Goal: Information Seeking & Learning: Learn about a topic

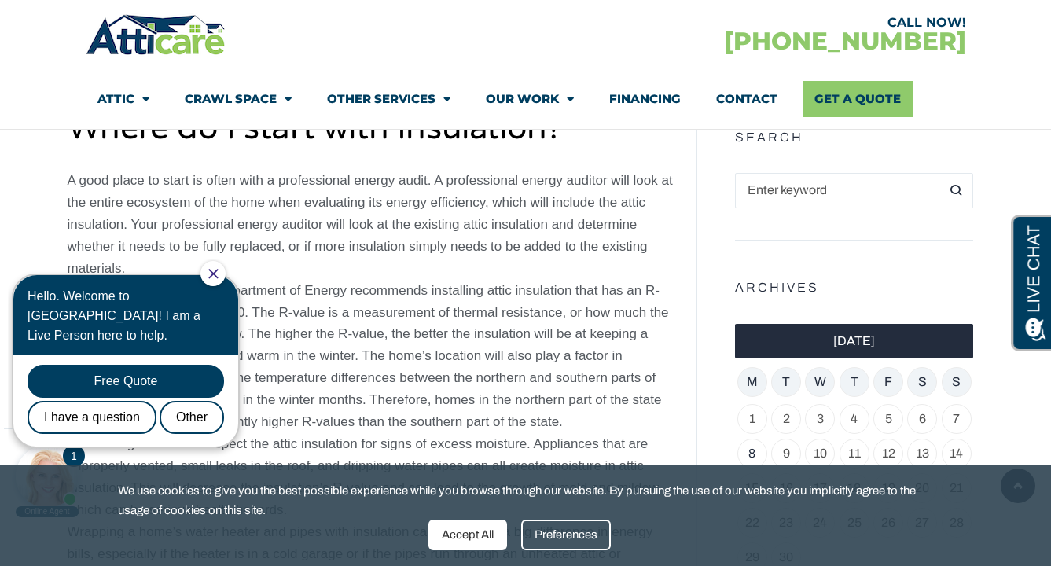
click at [218, 275] on icon "Close Chat" at bounding box center [212, 273] width 9 height 9
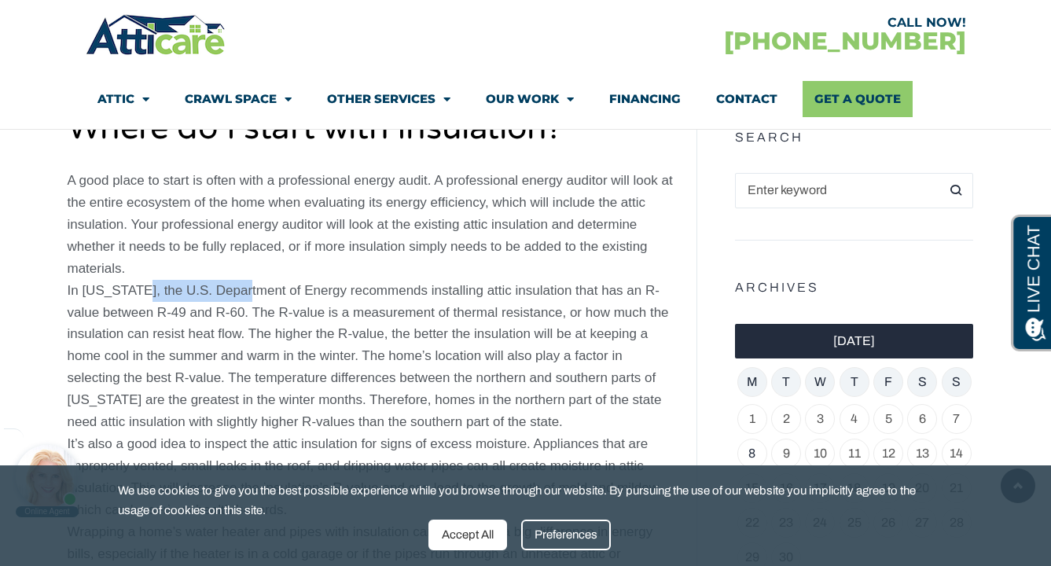
drag, startPoint x: 138, startPoint y: 281, endPoint x: 250, endPoint y: 289, distance: 112.7
click at [250, 289] on p "A good place to start is often with a professional energy audit. A professional…" at bounding box center [371, 400] width 606 height 461
drag, startPoint x: 215, startPoint y: 297, endPoint x: 391, endPoint y: 297, distance: 176.1
click at [388, 297] on p "A good place to start is often with a professional energy audit. A professional…" at bounding box center [371, 400] width 606 height 461
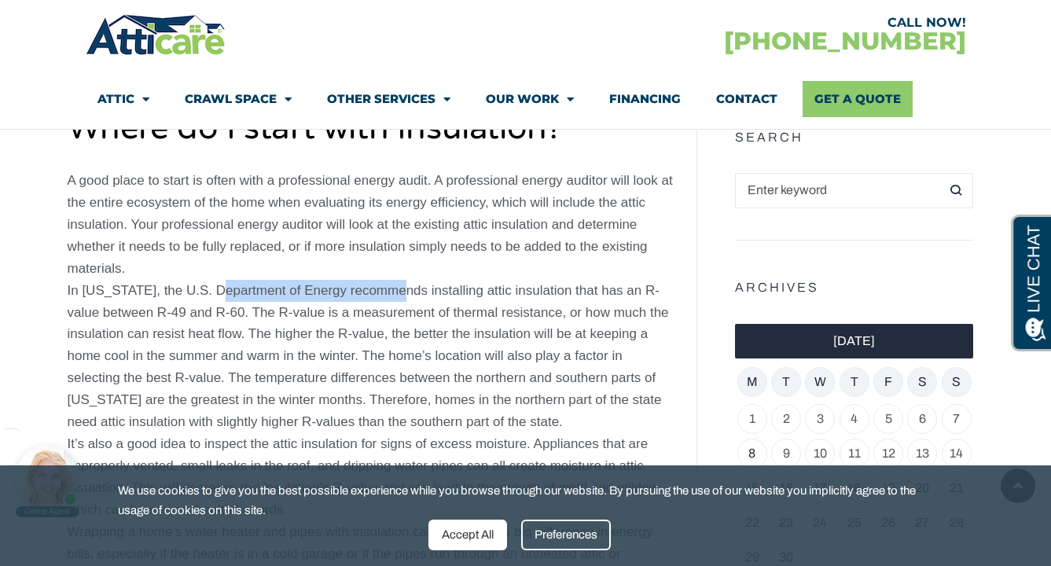
click at [391, 297] on p "A good place to start is often with a professional energy audit. A professional…" at bounding box center [371, 400] width 606 height 461
drag, startPoint x: 373, startPoint y: 296, endPoint x: 387, endPoint y: 296, distance: 14.2
click at [384, 296] on p "A good place to start is often with a professional energy audit. A professional…" at bounding box center [371, 400] width 606 height 461
click at [387, 296] on p "A good place to start is often with a professional energy audit. A professional…" at bounding box center [371, 400] width 606 height 461
drag, startPoint x: 75, startPoint y: 313, endPoint x: 148, endPoint y: 314, distance: 73.1
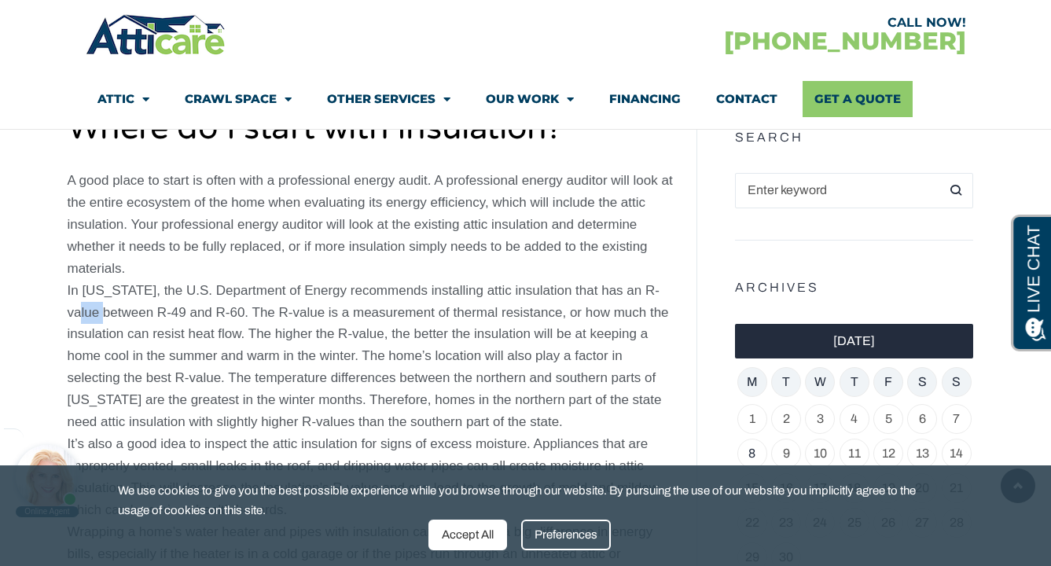
click at [137, 314] on p "A good place to start is often with a professional energy audit. A professional…" at bounding box center [371, 400] width 606 height 461
click at [162, 314] on p "A good place to start is often with a professional energy audit. A professional…" at bounding box center [371, 400] width 606 height 461
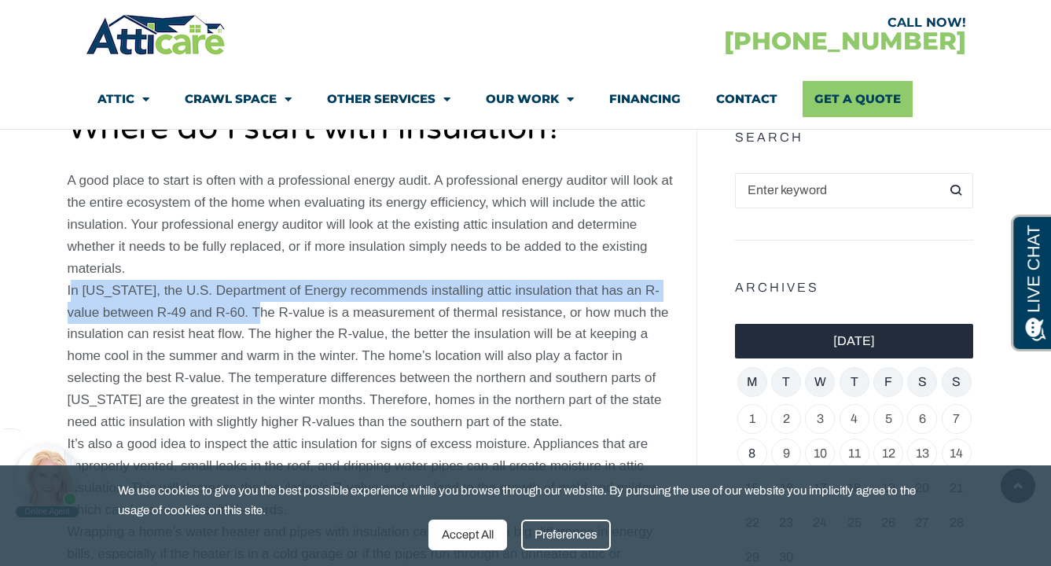
drag, startPoint x: 254, startPoint y: 313, endPoint x: 66, endPoint y: 291, distance: 189.2
click at [66, 291] on div "Published: [DATE] Last Updated: [DATE] Choosing The Right Attic Insulation For …" at bounding box center [371, 552] width 622 height 2909
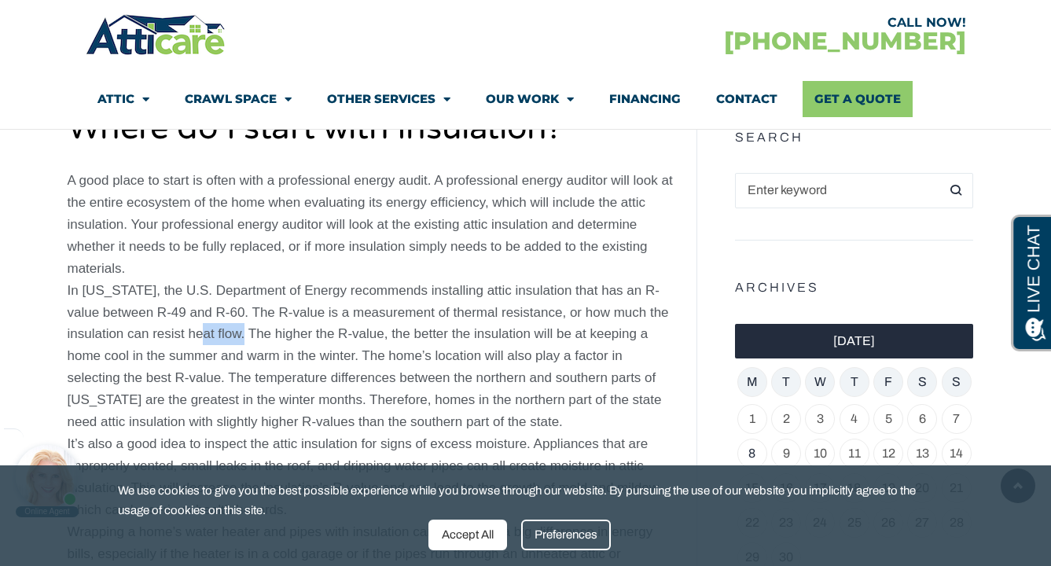
drag, startPoint x: 240, startPoint y: 340, endPoint x: 186, endPoint y: 335, distance: 53.7
click at [187, 336] on p "A good place to start is often with a professional energy audit. A professional…" at bounding box center [371, 400] width 606 height 461
click at [186, 335] on p "A good place to start is often with a professional energy audit. A professional…" at bounding box center [371, 400] width 606 height 461
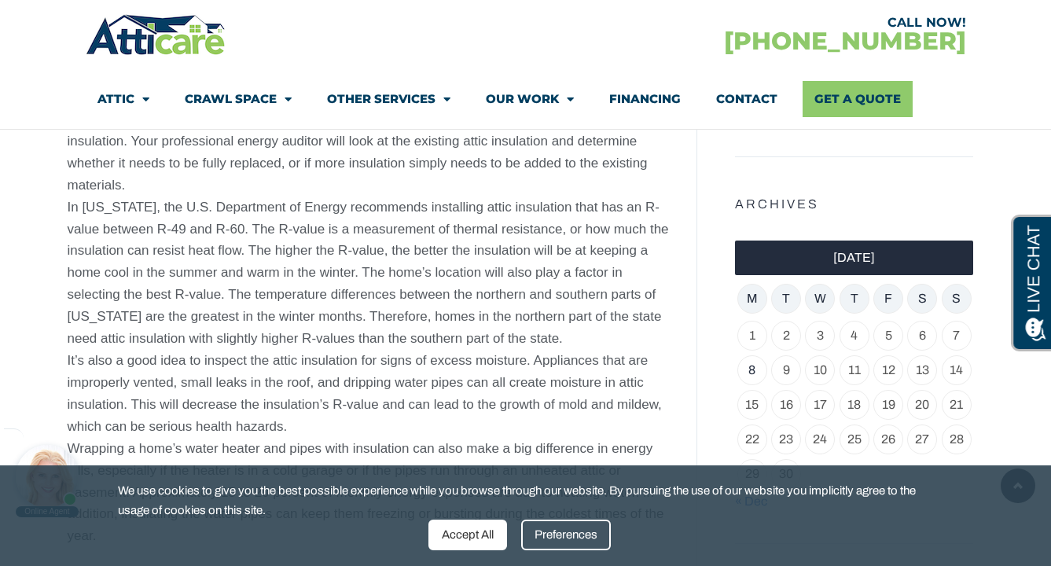
scroll to position [1164, 0]
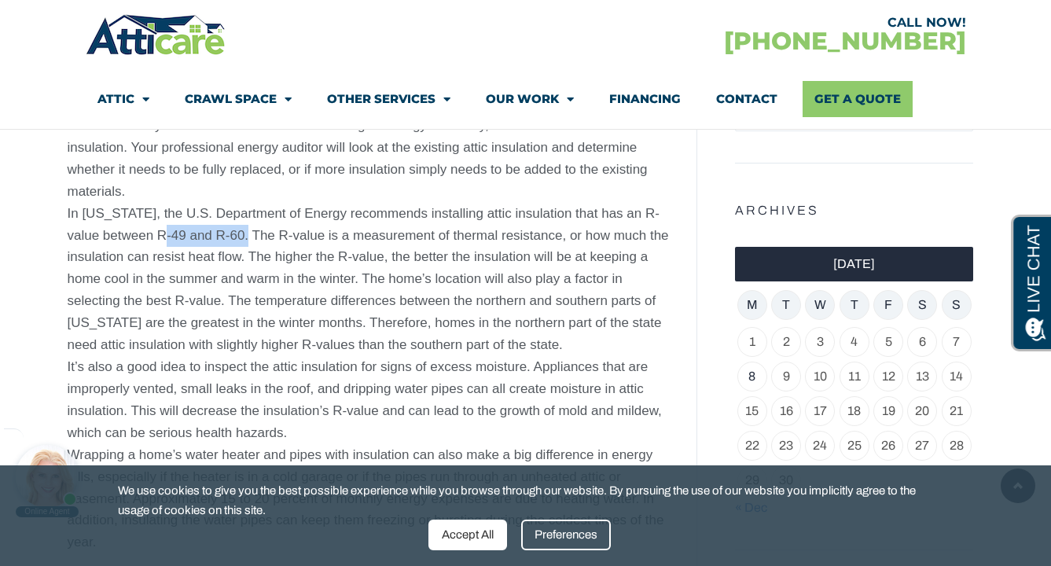
drag, startPoint x: 244, startPoint y: 232, endPoint x: 159, endPoint y: 227, distance: 85.0
click at [159, 227] on p "A good place to start is often with a professional energy audit. A professional…" at bounding box center [371, 323] width 606 height 461
copy p "R-49 and R-60"
